Goal: Information Seeking & Learning: Learn about a topic

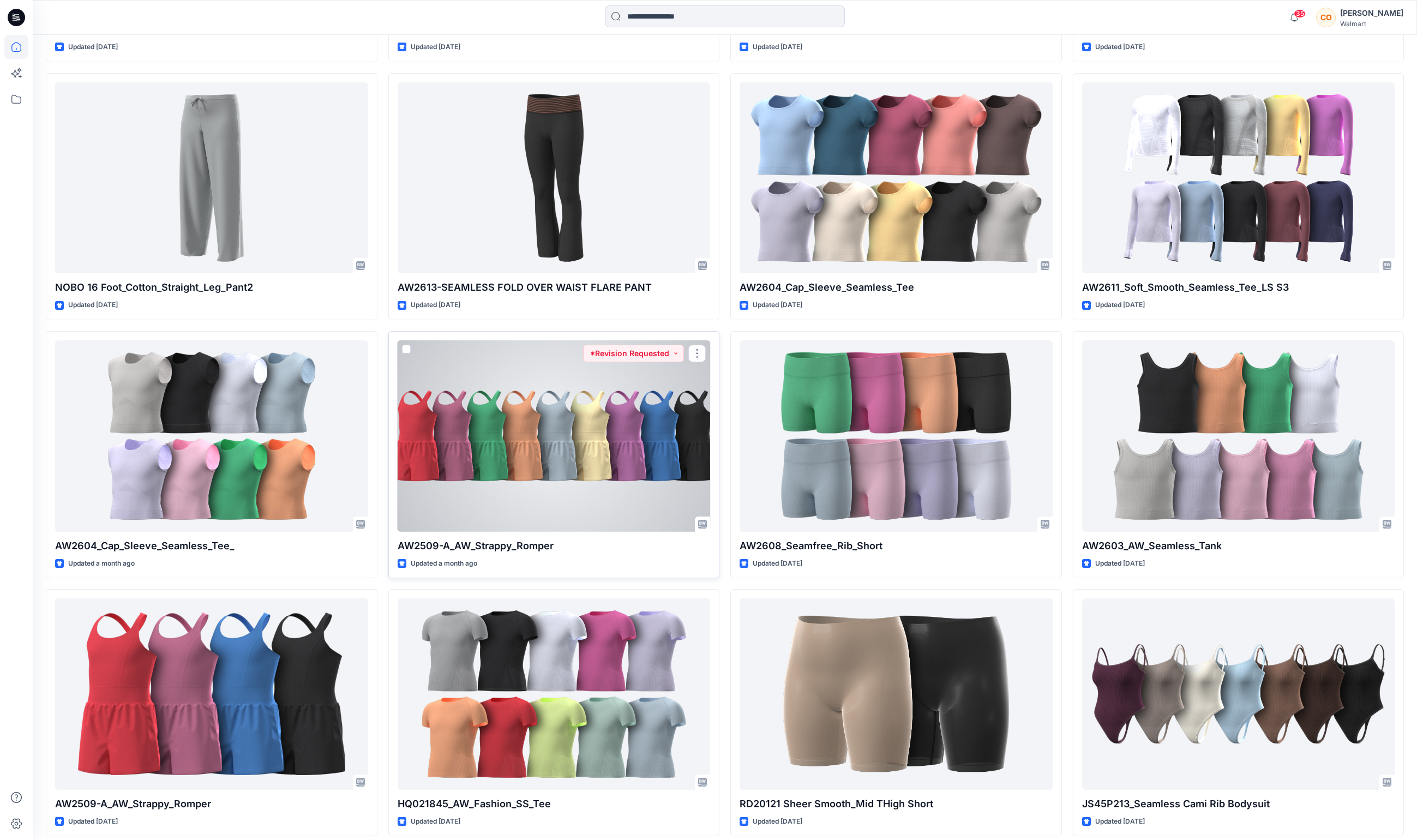
scroll to position [620, 0]
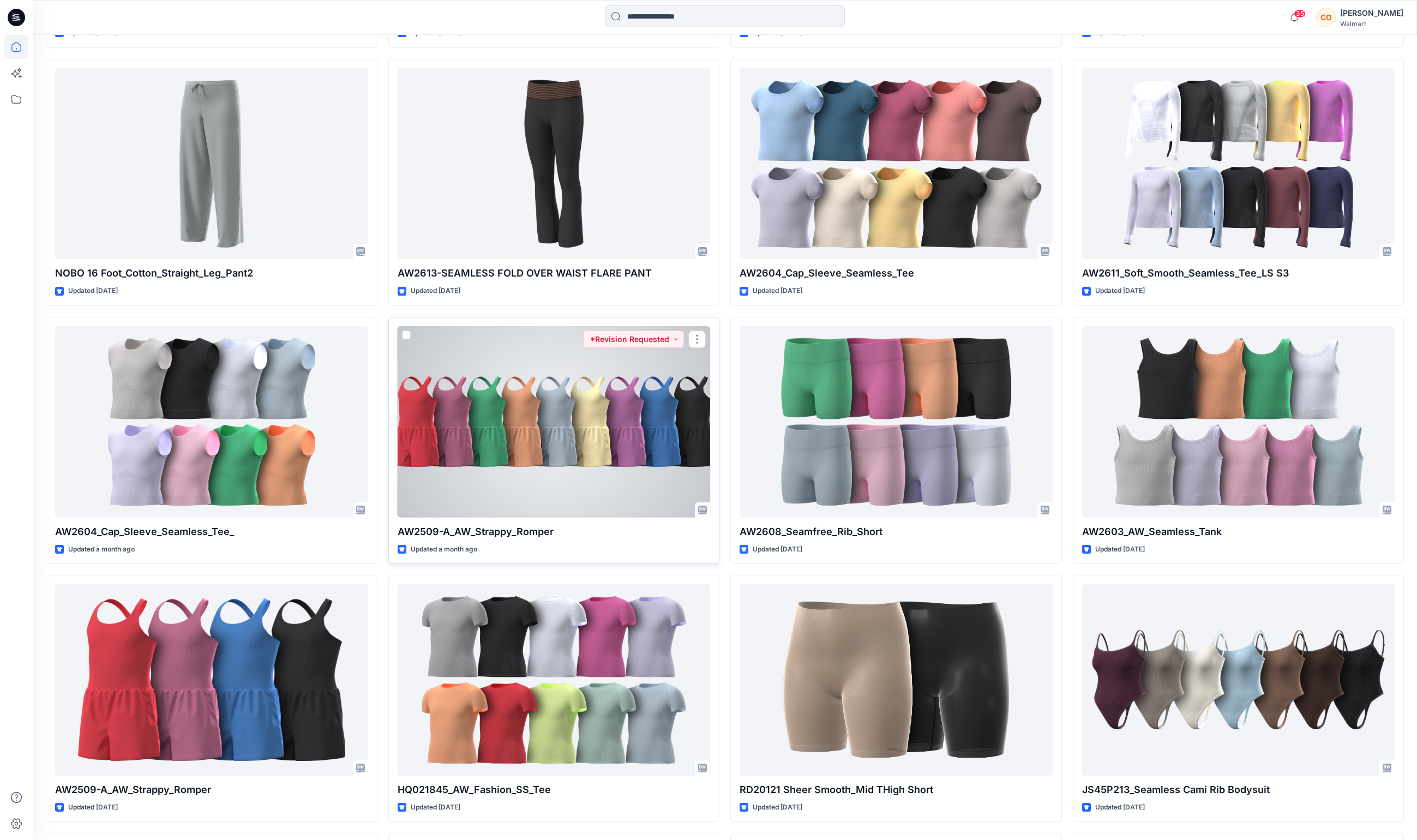
click at [564, 461] on div at bounding box center [554, 422] width 313 height 191
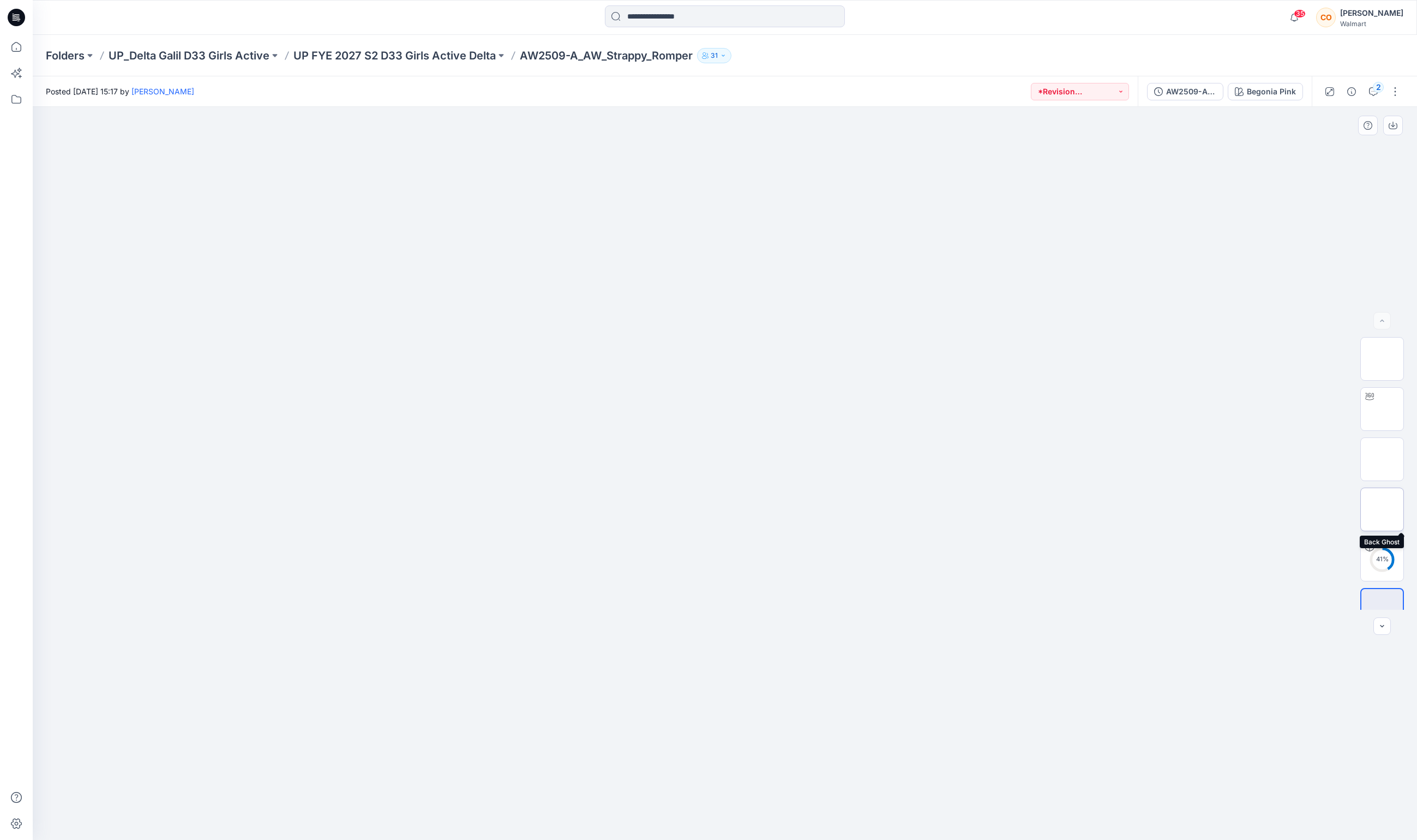
click at [1382, 509] on img at bounding box center [1382, 509] width 0 height 0
click at [1382, 459] on img at bounding box center [1382, 459] width 0 height 0
click at [1390, 407] on img at bounding box center [1382, 409] width 42 height 34
click at [1384, 355] on img at bounding box center [1382, 359] width 42 height 34
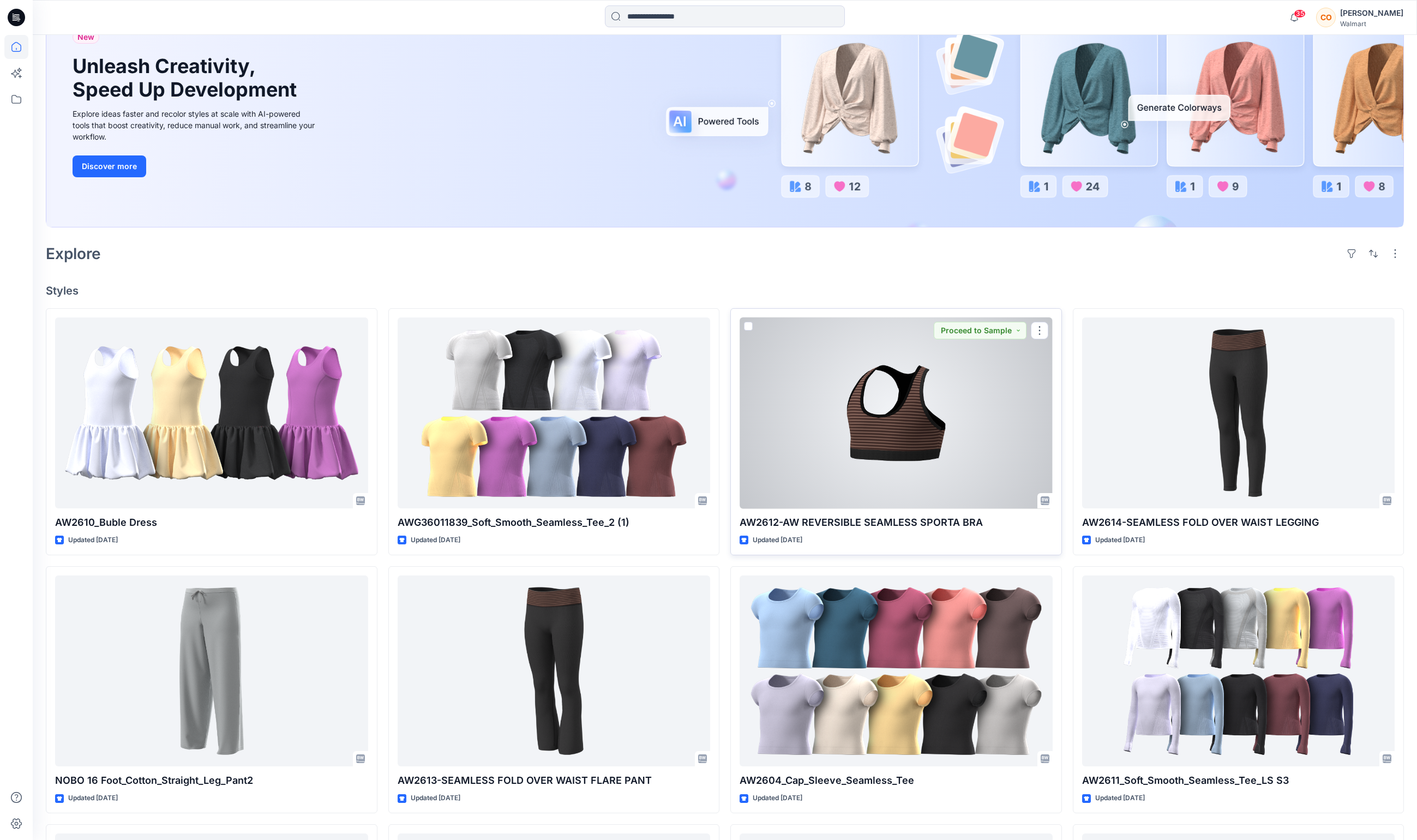
scroll to position [117, 0]
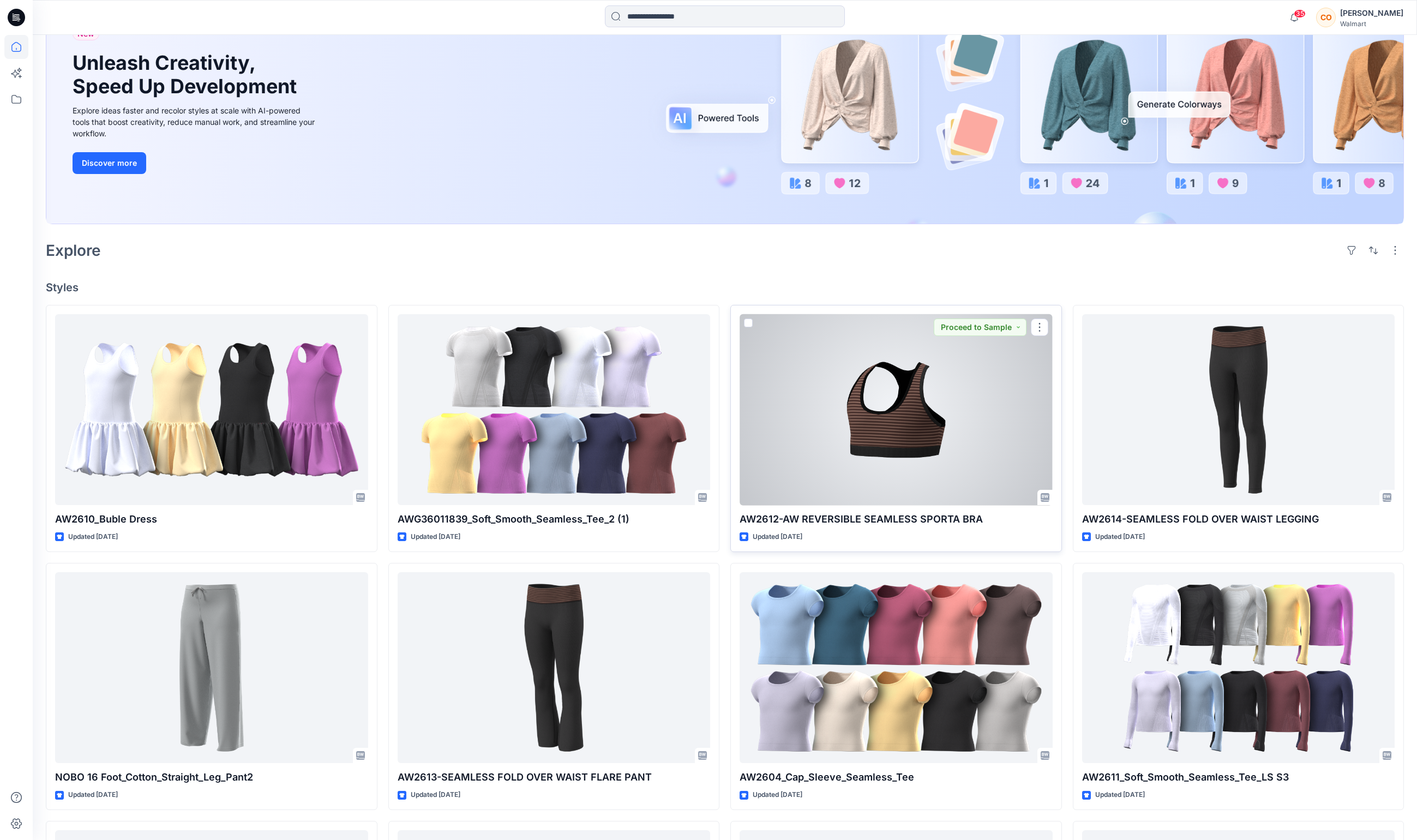
click at [916, 444] on div at bounding box center [896, 410] width 313 height 191
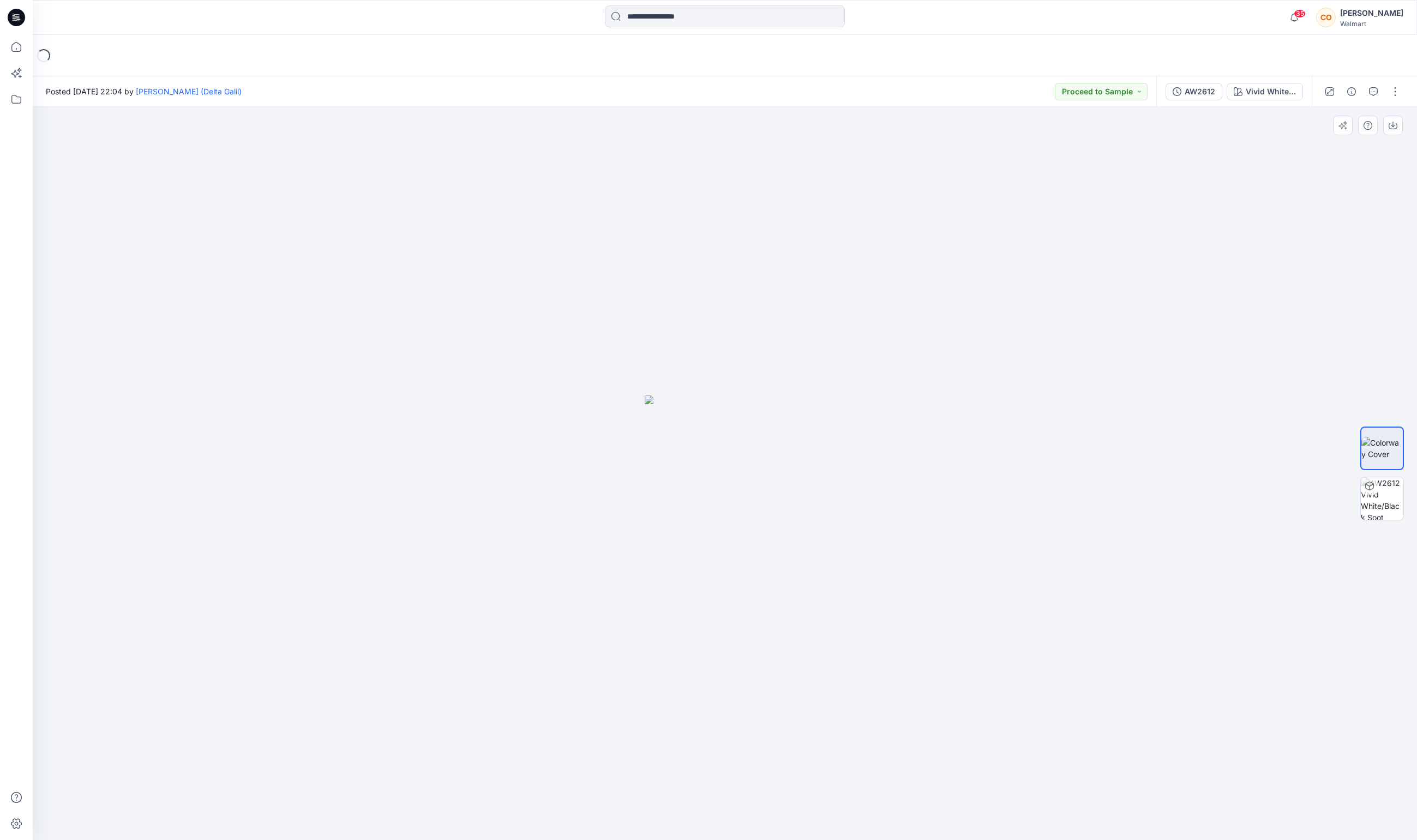
click at [1038, 488] on div at bounding box center [724, 473] width 1384 height 733
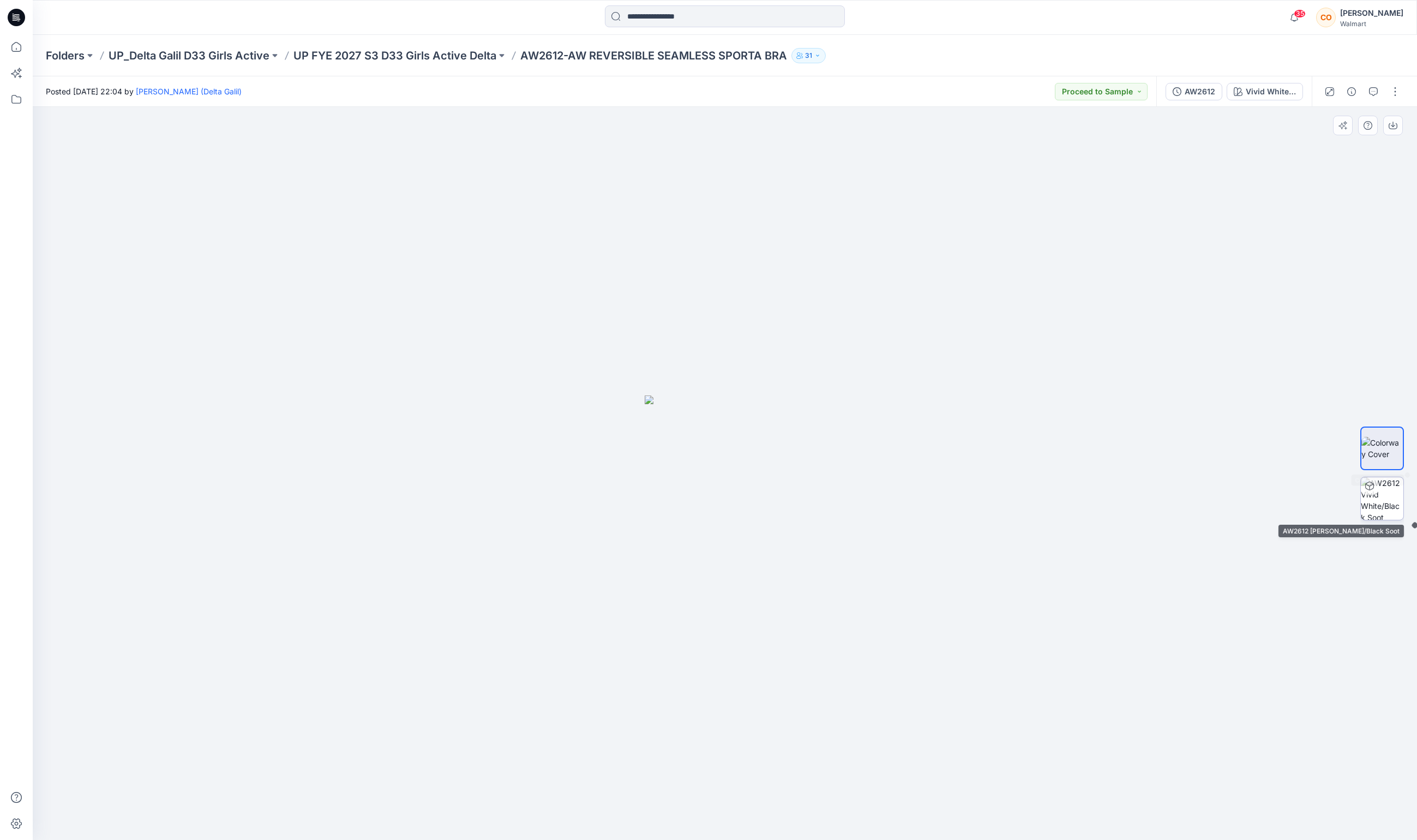
click at [1380, 490] on img at bounding box center [1382, 498] width 42 height 42
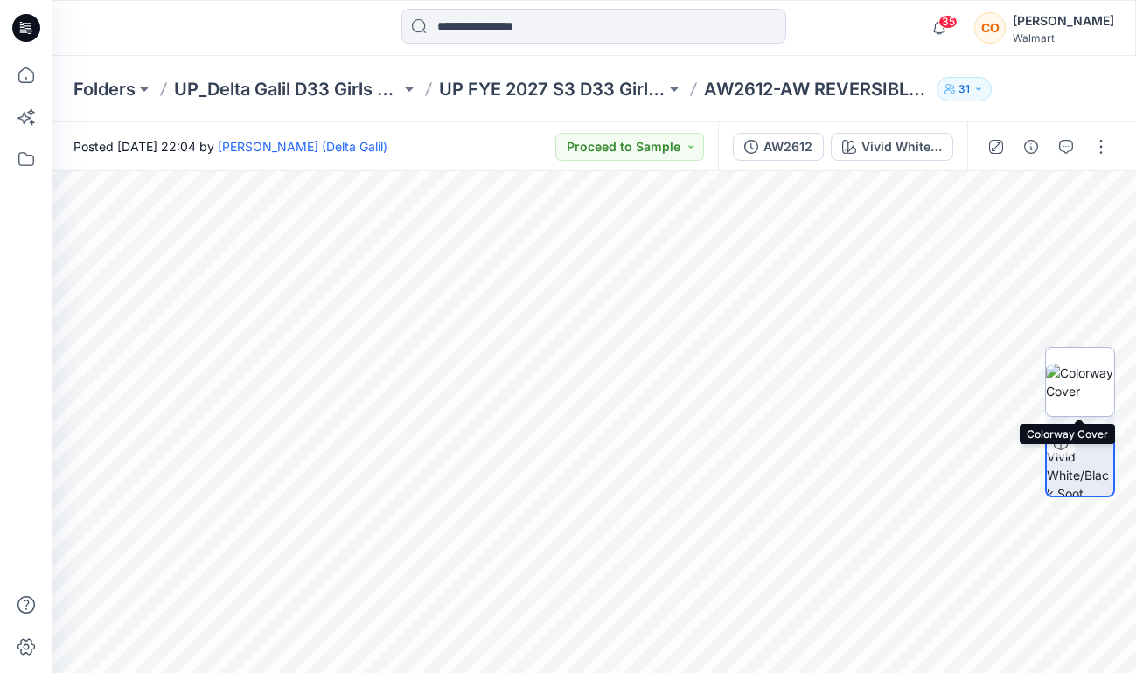
click at [1098, 393] on img at bounding box center [1080, 382] width 68 height 37
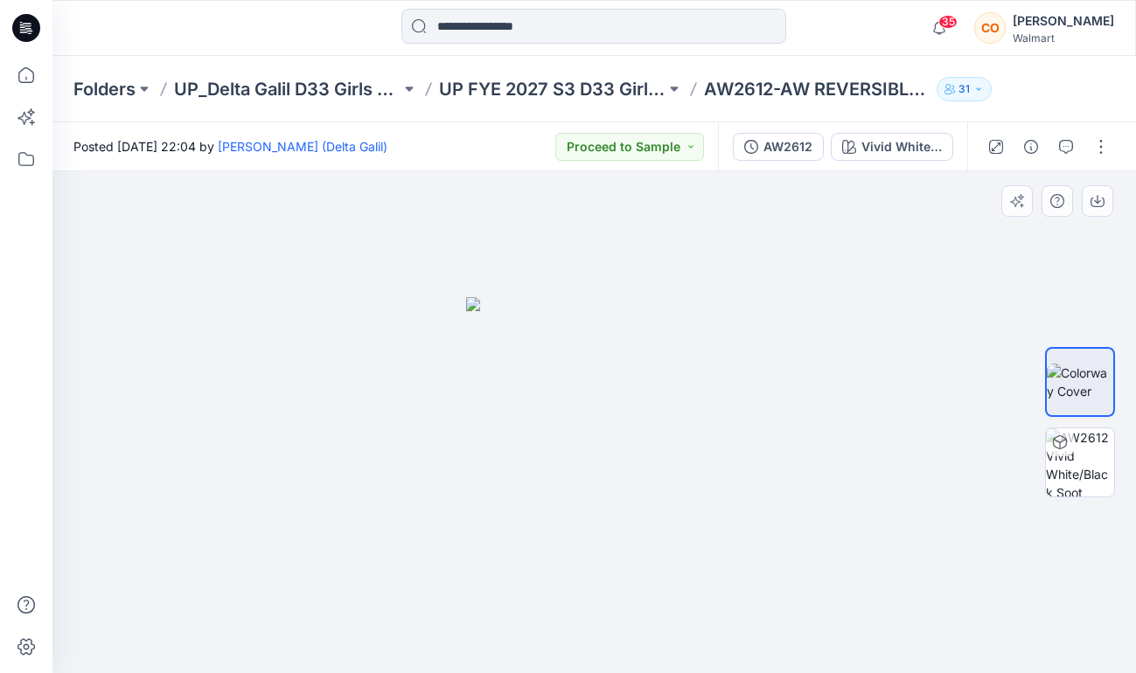
click at [1100, 309] on div at bounding box center [1080, 423] width 70 height 288
click at [1077, 466] on img at bounding box center [1080, 462] width 68 height 68
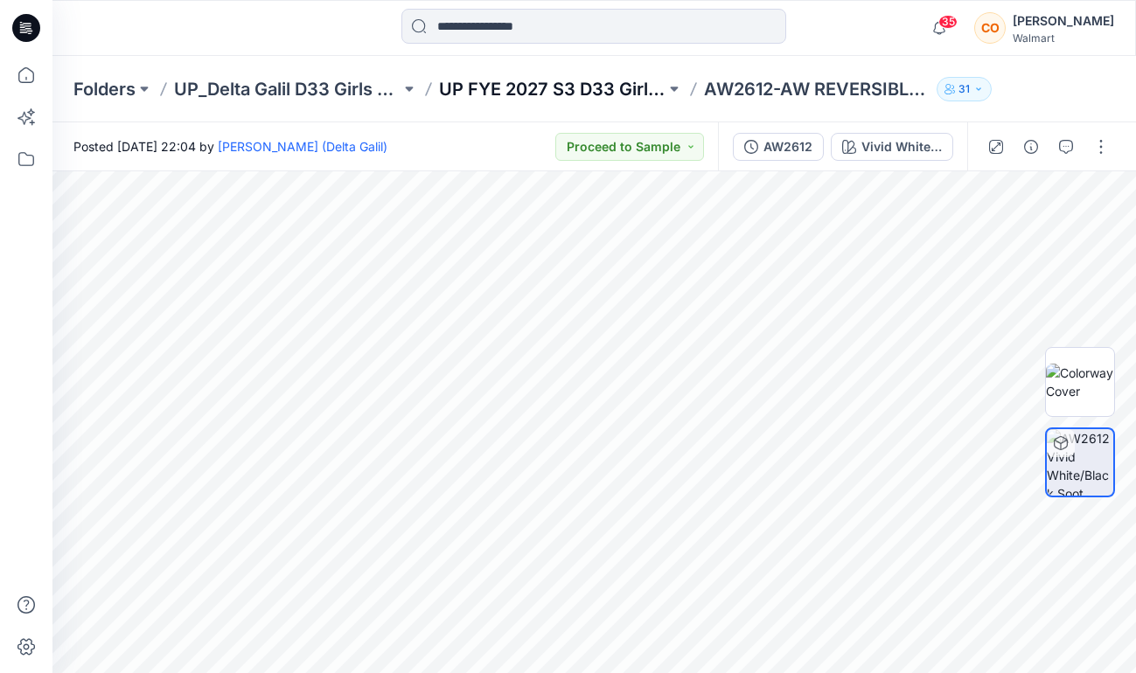
click at [533, 89] on p "UP FYE 2027 S3 D33 Girls Active Delta" at bounding box center [552, 89] width 226 height 24
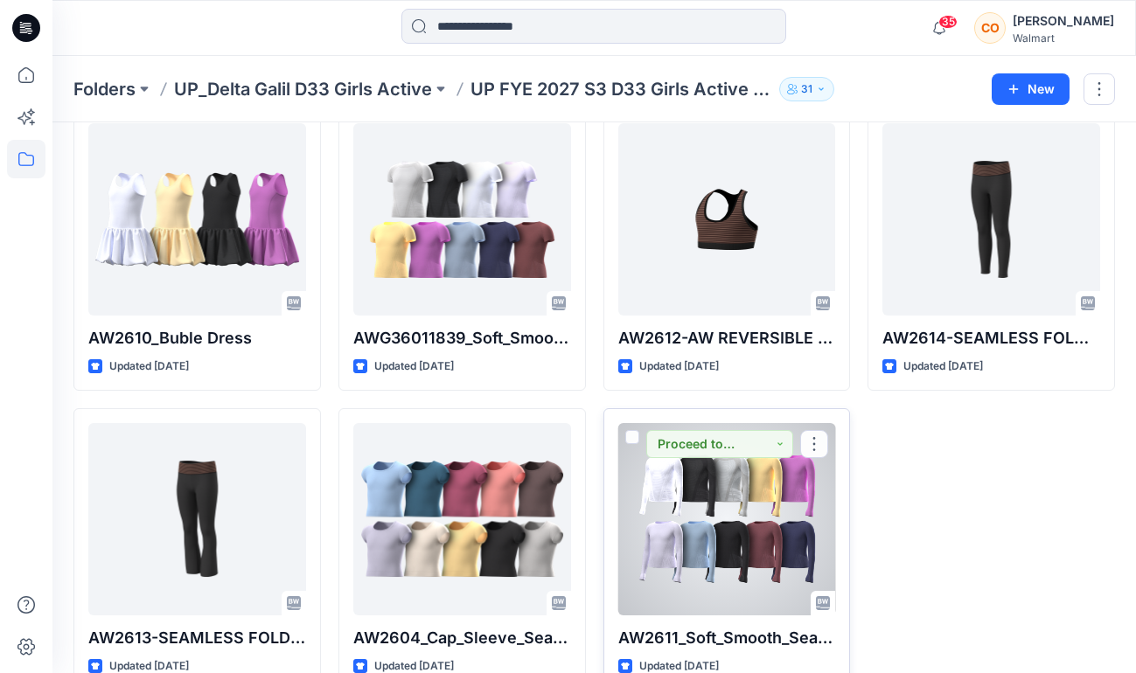
scroll to position [88, 0]
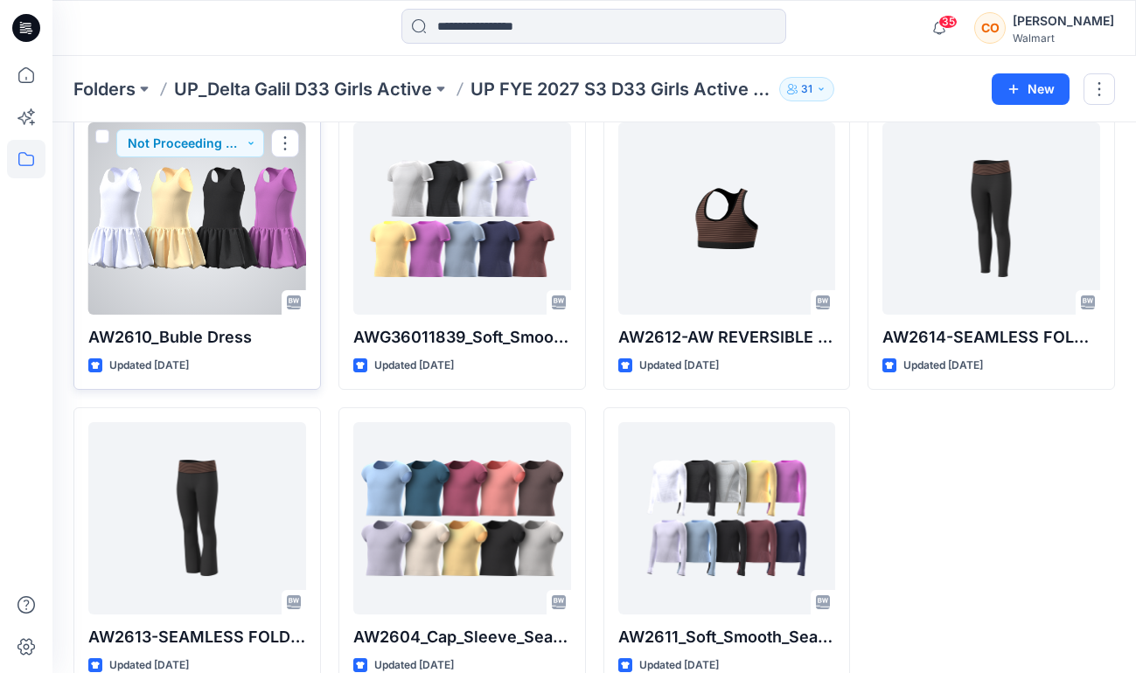
click at [171, 204] on div at bounding box center [197, 218] width 218 height 192
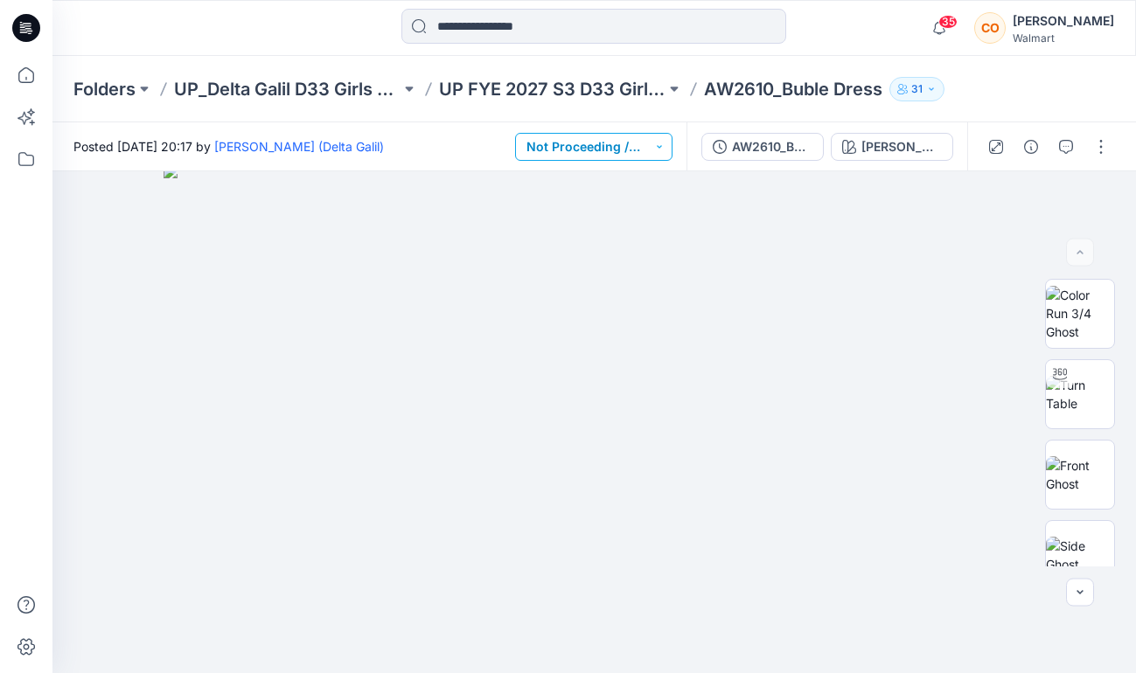
click at [592, 151] on button "Not Proceeding / Dropped" at bounding box center [593, 147] width 157 height 28
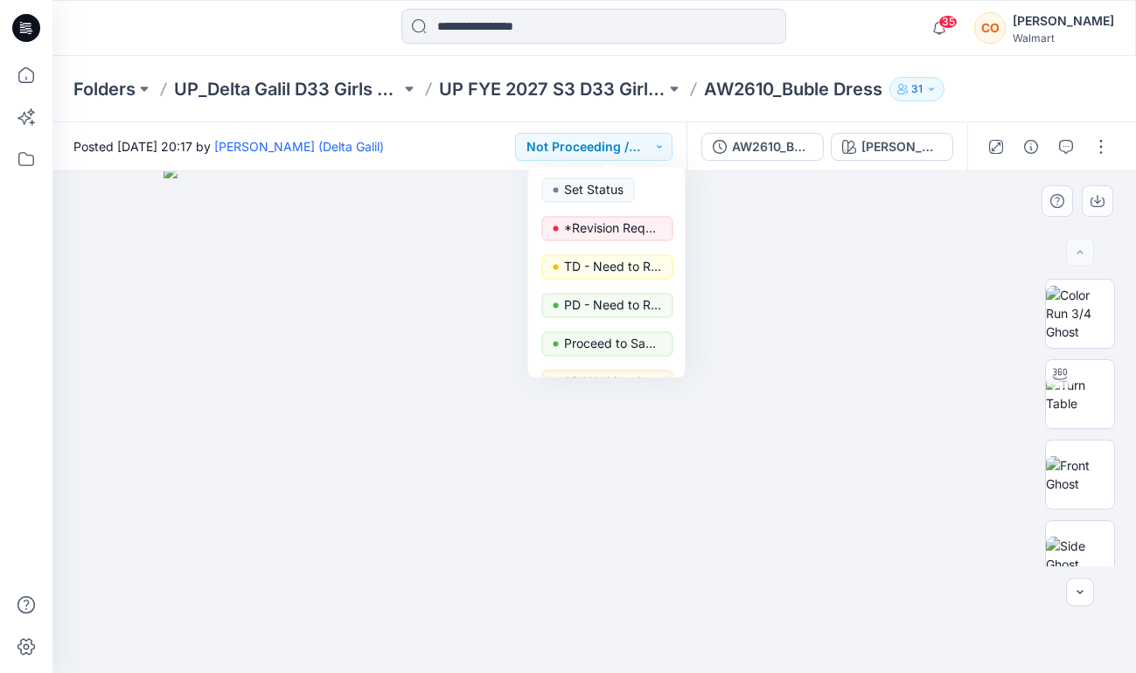
click at [422, 196] on img at bounding box center [594, 418] width 861 height 509
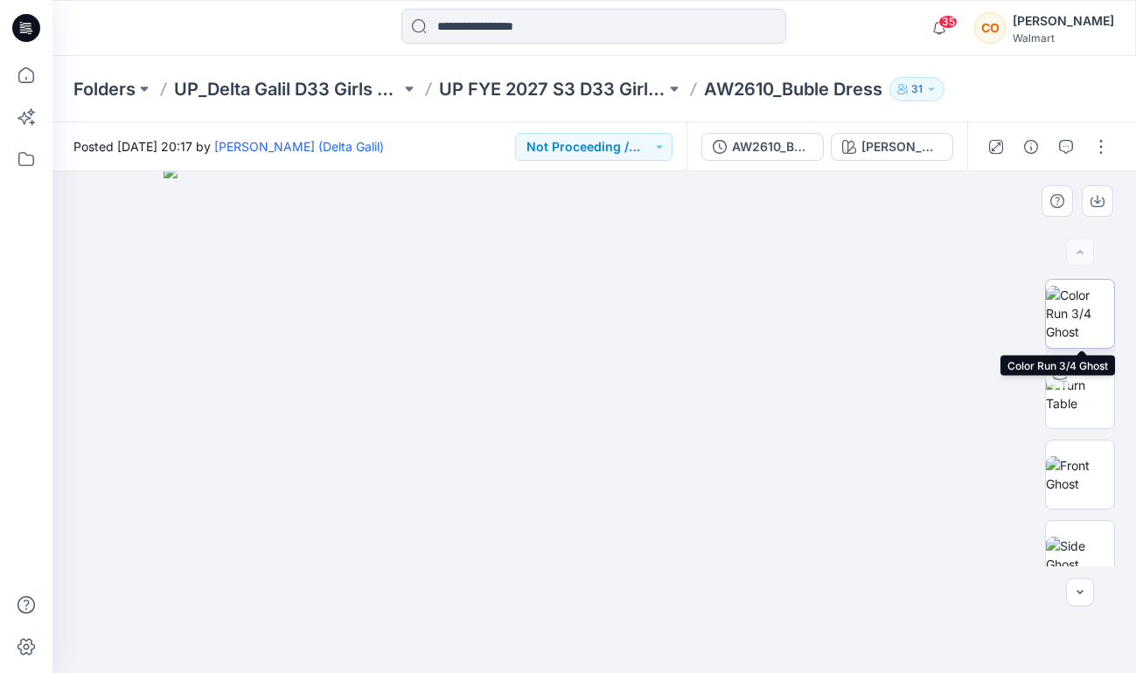
click at [1065, 300] on img at bounding box center [1080, 313] width 68 height 55
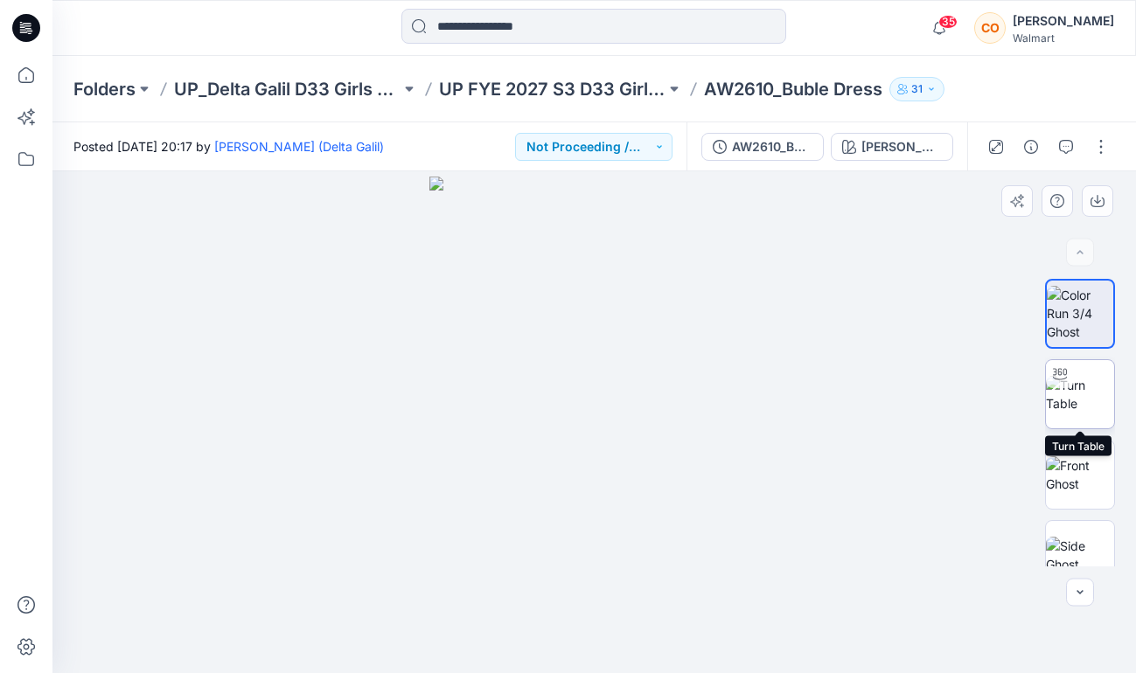
click at [1077, 389] on img at bounding box center [1080, 394] width 68 height 37
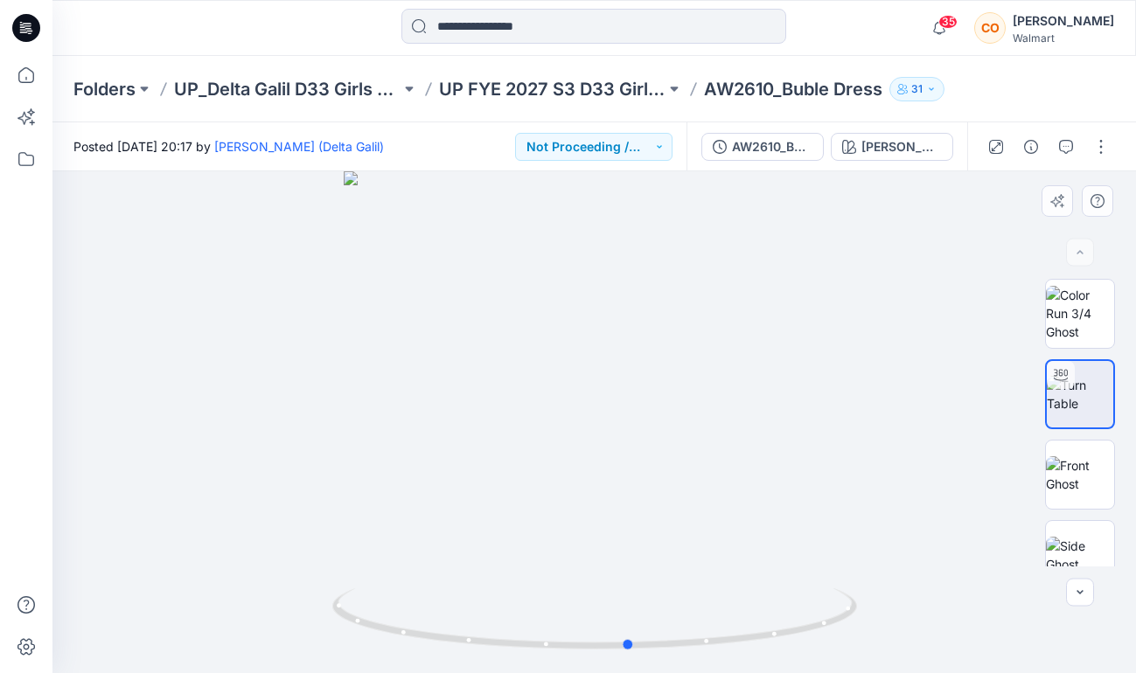
drag, startPoint x: 632, startPoint y: 457, endPoint x: 667, endPoint y: 466, distance: 36.1
click at [667, 466] on div at bounding box center [593, 422] width 1083 height 502
click at [1056, 147] on button "button" at bounding box center [1066, 147] width 28 height 28
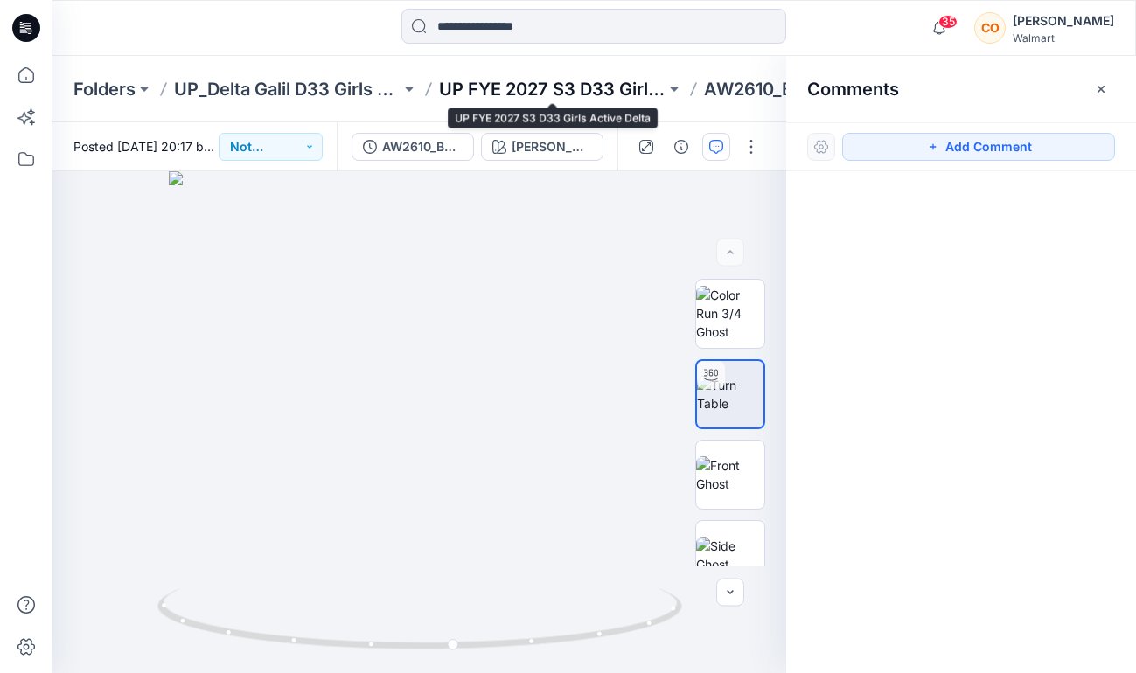
click at [571, 86] on p "UP FYE 2027 S3 D33 Girls Active Delta" at bounding box center [552, 89] width 226 height 24
